Goal: Task Accomplishment & Management: Manage account settings

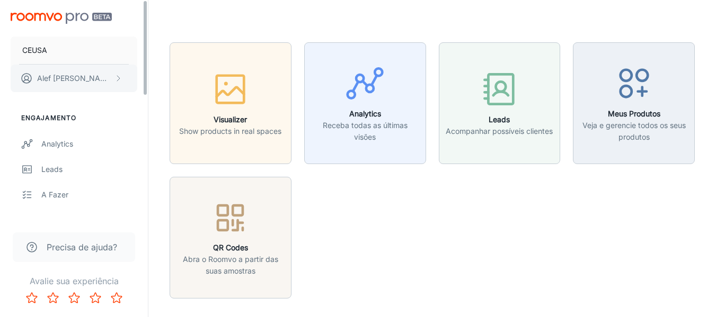
click at [113, 80] on button "[PERSON_NAME]" at bounding box center [74, 79] width 127 height 28
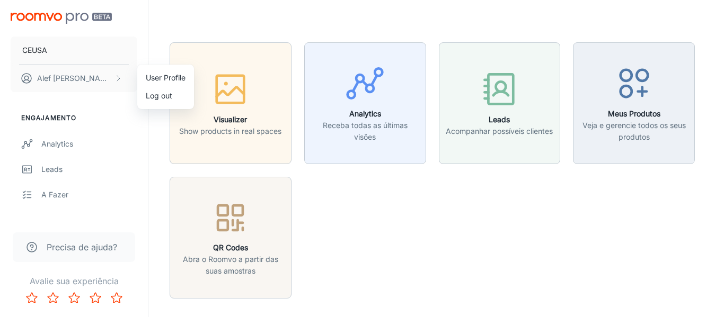
click at [202, 19] on div at bounding box center [362, 158] width 724 height 317
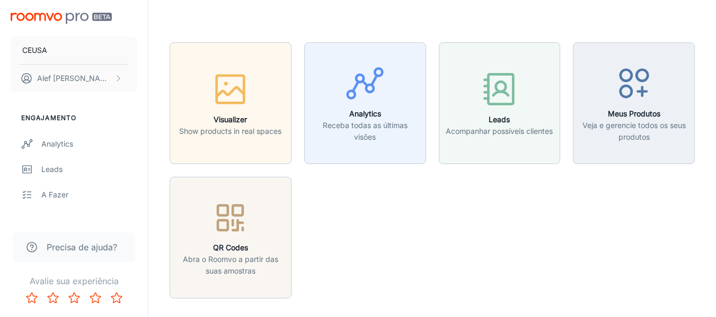
click at [38, 22] on img "scrollable content" at bounding box center [61, 18] width 101 height 11
click at [37, 14] on img "scrollable content" at bounding box center [61, 18] width 101 height 11
click at [93, 48] on button "CEUSA" at bounding box center [74, 51] width 127 height 28
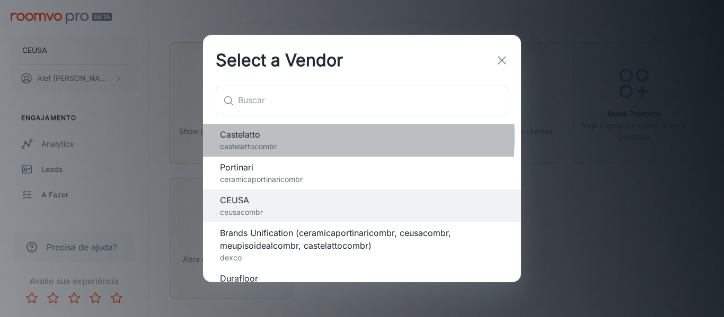
click at [257, 137] on span "Castelatto" at bounding box center [362, 134] width 284 height 13
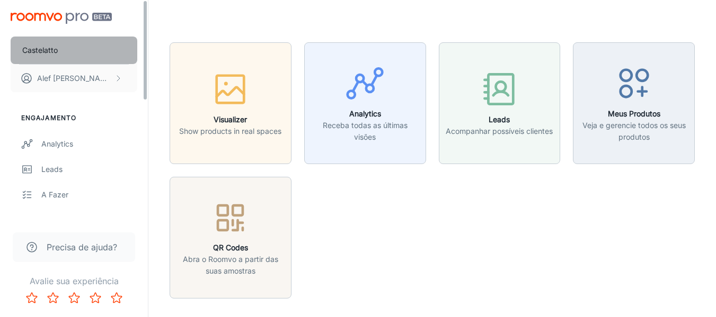
click at [60, 48] on button "Castelatto" at bounding box center [74, 51] width 127 height 28
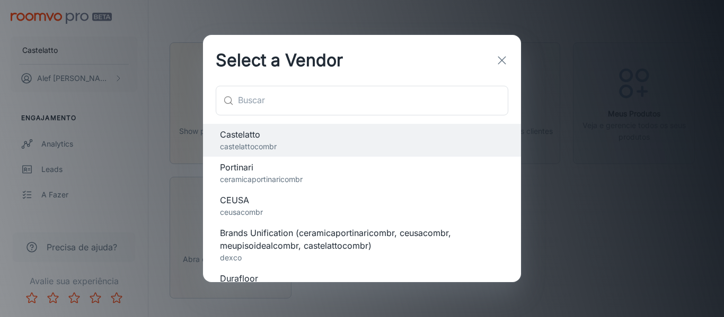
click at [246, 167] on span "Portinari" at bounding box center [362, 167] width 284 height 13
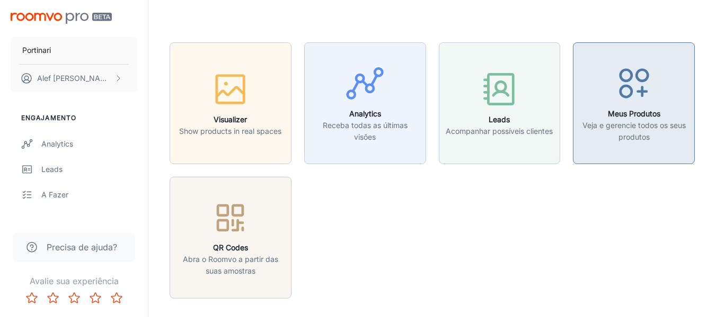
click at [612, 121] on p "Veja e gerencie todos os seus produtos" at bounding box center [634, 131] width 108 height 23
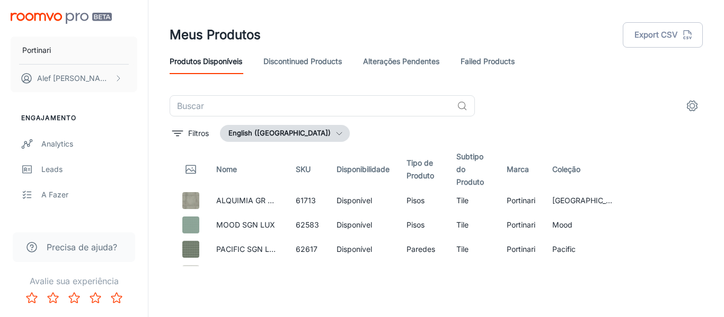
click at [335, 132] on icon "button" at bounding box center [339, 133] width 8 height 8
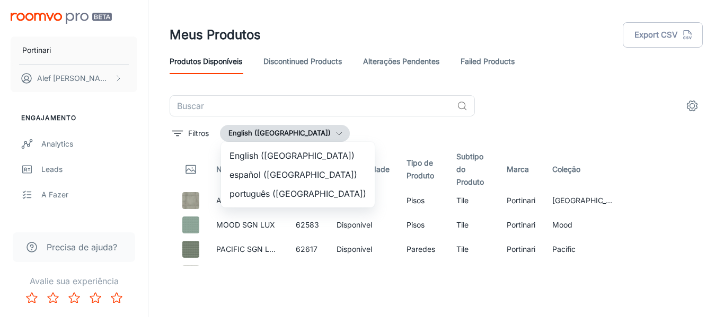
click at [257, 191] on li "português ([GEOGRAPHIC_DATA])" at bounding box center [298, 193] width 154 height 19
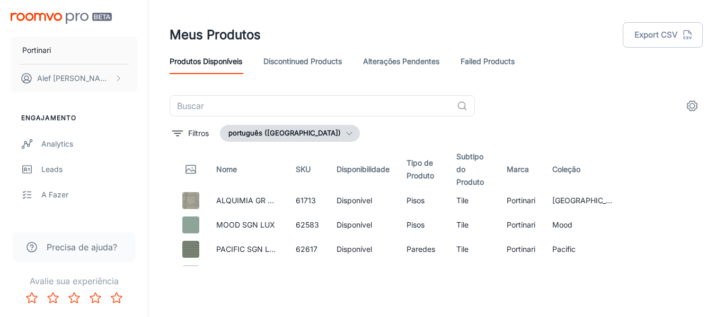
click at [693, 102] on icon "settings" at bounding box center [692, 106] width 13 height 13
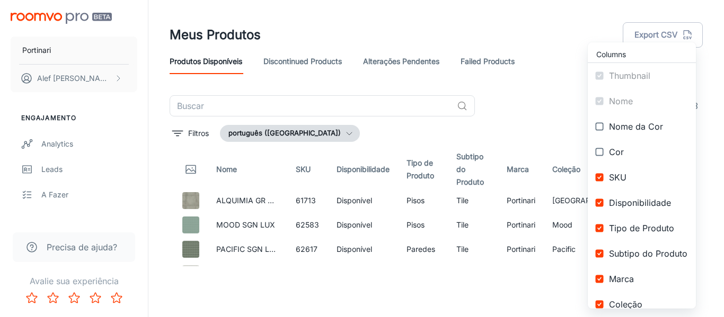
click at [596, 201] on input "checkbox" at bounding box center [599, 202] width 19 height 19
checkbox input "false"
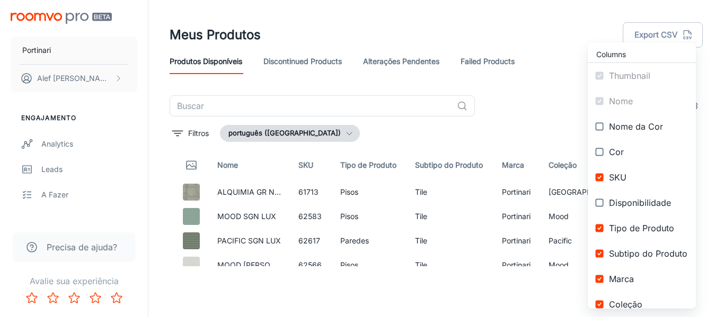
click at [598, 229] on input "checkbox" at bounding box center [599, 228] width 19 height 19
checkbox input "false"
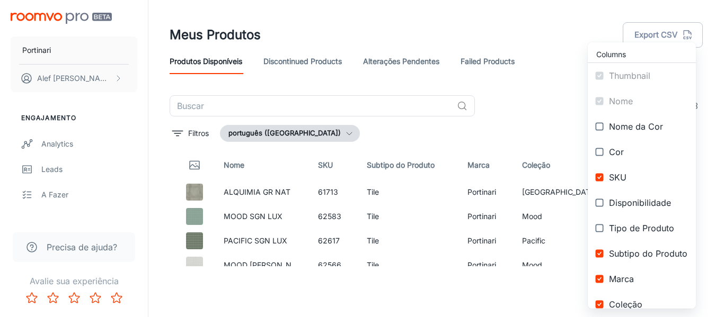
click at [598, 252] on input "checkbox" at bounding box center [599, 253] width 19 height 19
checkbox input "false"
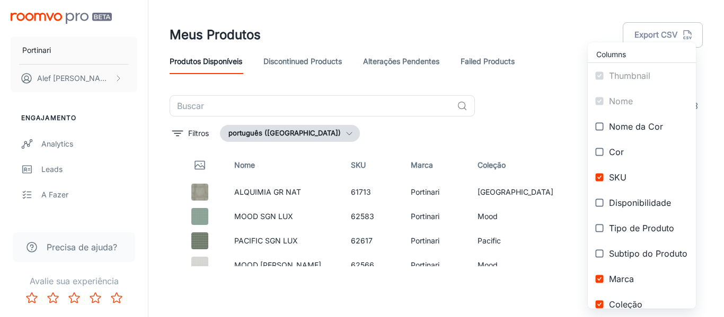
click at [598, 277] on input "checkbox" at bounding box center [599, 279] width 19 height 19
checkbox input "false"
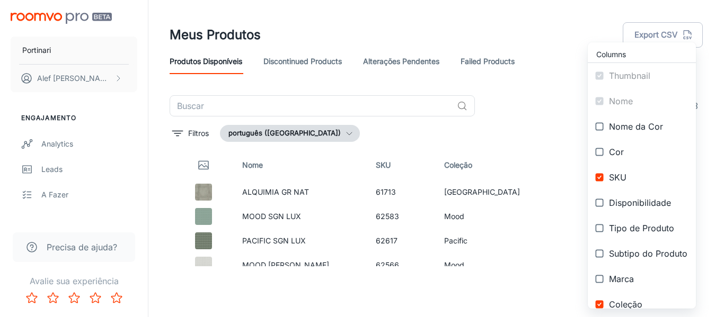
scroll to position [53, 0]
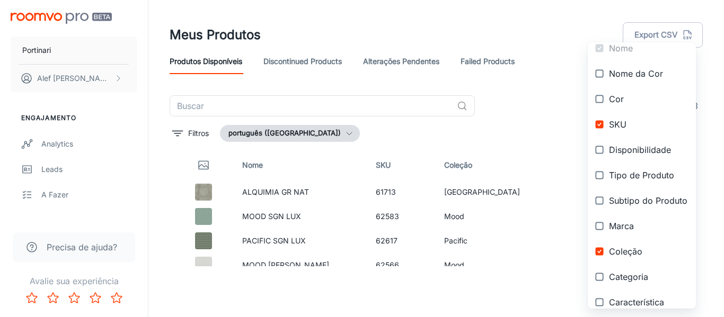
click at [598, 254] on input "checkbox" at bounding box center [599, 251] width 19 height 19
checkbox input "false"
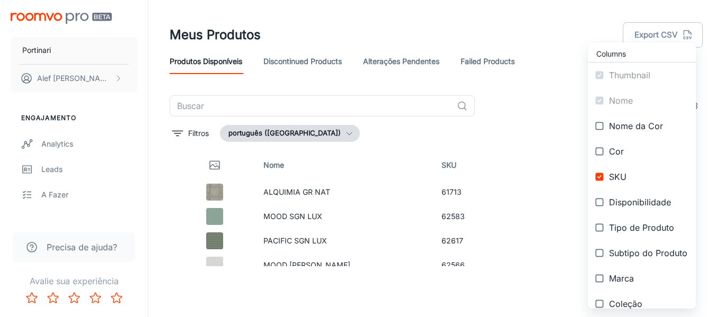
scroll to position [0, 0]
click at [587, 10] on div at bounding box center [362, 158] width 724 height 317
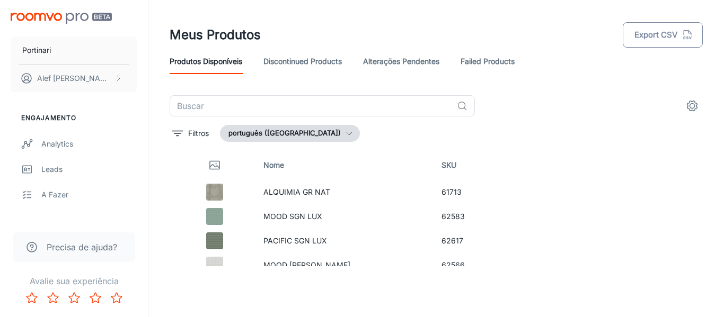
click at [659, 34] on button "Export CSV" at bounding box center [663, 34] width 80 height 25
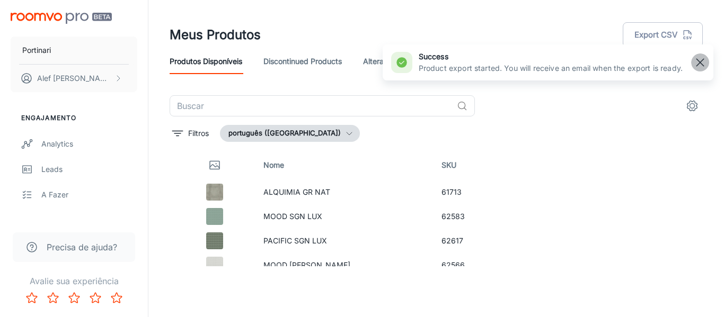
click at [702, 61] on line "button" at bounding box center [699, 62] width 7 height 7
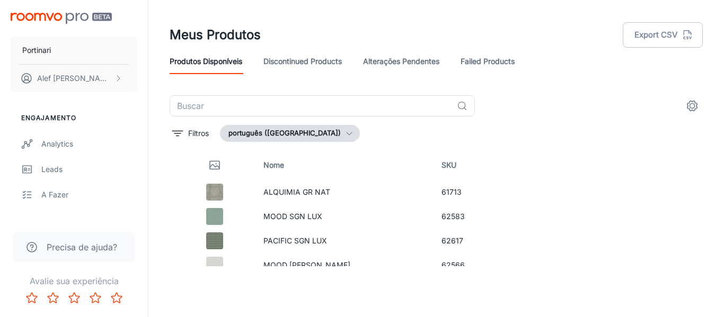
click at [691, 107] on icon "settings" at bounding box center [692, 106] width 13 height 13
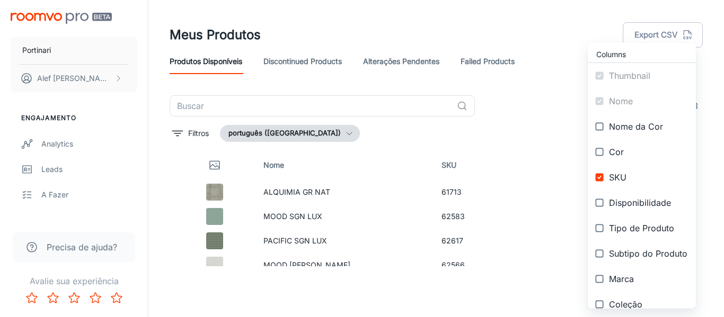
click at [554, 38] on div at bounding box center [362, 158] width 724 height 317
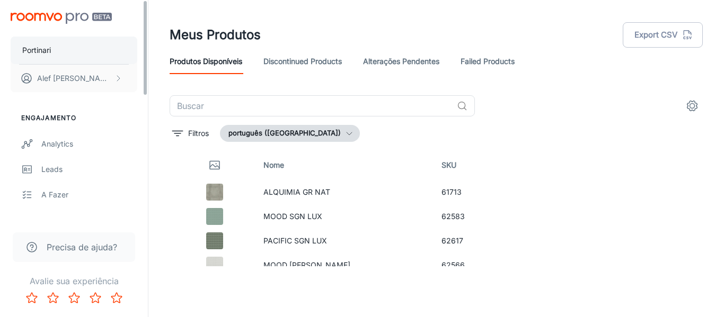
click at [70, 47] on button "Portinari" at bounding box center [74, 51] width 127 height 28
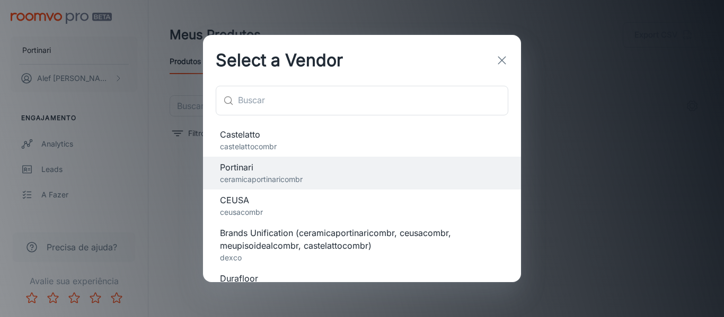
click at [246, 207] on p "ceusacombr" at bounding box center [362, 213] width 284 height 12
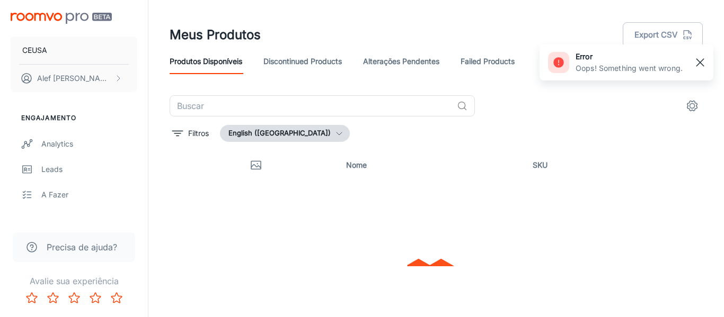
click at [698, 60] on line "button" at bounding box center [699, 62] width 7 height 7
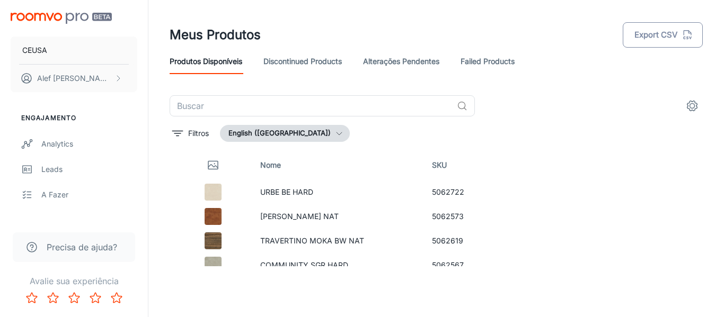
click at [649, 39] on button "Export CSV" at bounding box center [663, 34] width 80 height 25
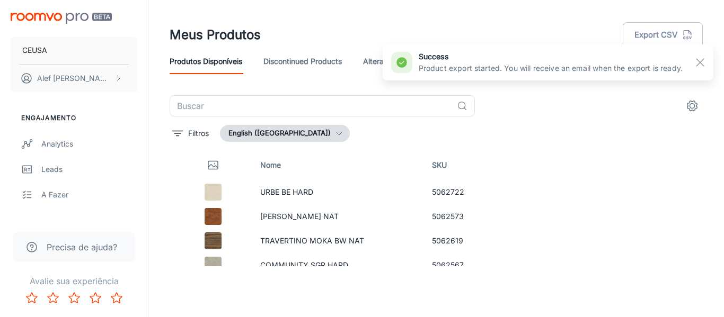
click at [515, 14] on header "Meus Produtos Export CSV Produtos Disponíveis Discontinued Products Alterações …" at bounding box center [436, 47] width 559 height 95
